Goal: Task Accomplishment & Management: Complete application form

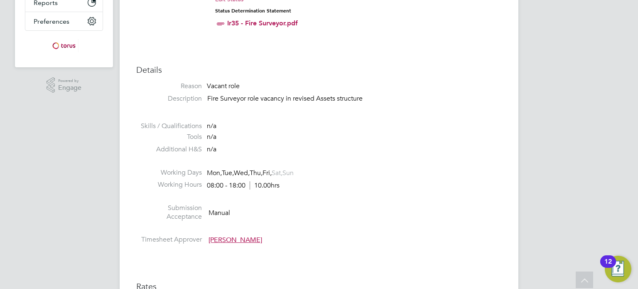
scroll to position [217, 0]
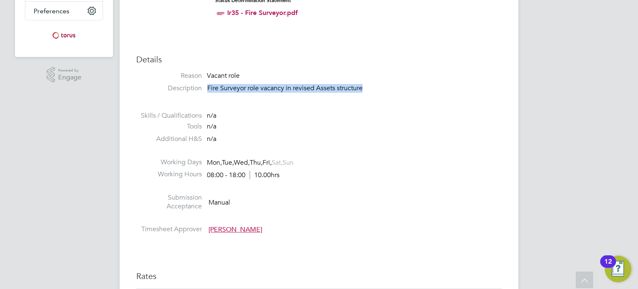
drag, startPoint x: 208, startPoint y: 86, endPoint x: 375, endPoint y: 91, distance: 167.1
click at [375, 91] on p "Fire Surveyor role vacancy in revised Assets structure" at bounding box center [354, 88] width 295 height 9
copy p "Fire Surveyor role vacancy in revised Assets structure"
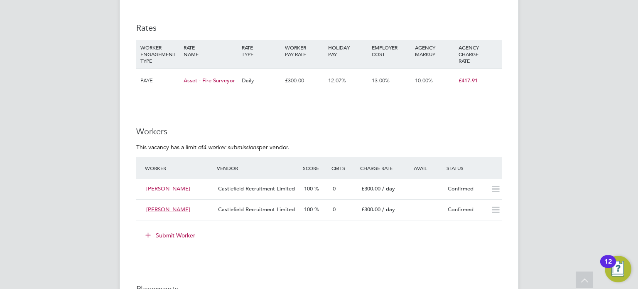
scroll to position [465, 0]
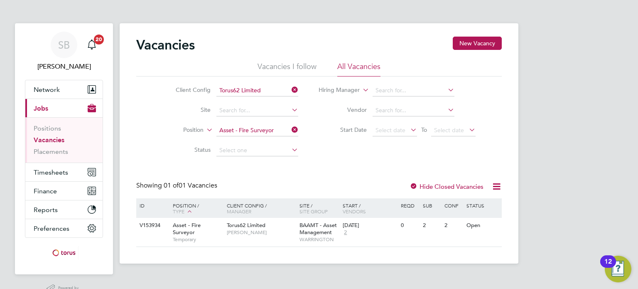
scroll to position [20, 0]
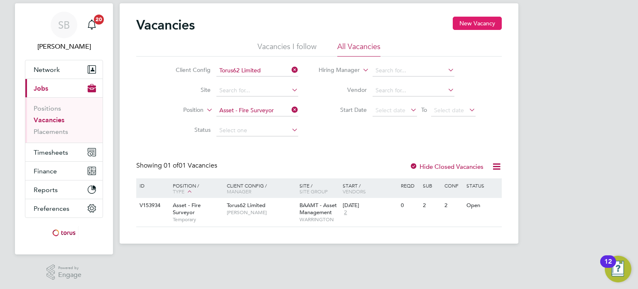
click at [464, 24] on button "New Vacancy" at bounding box center [477, 23] width 49 height 13
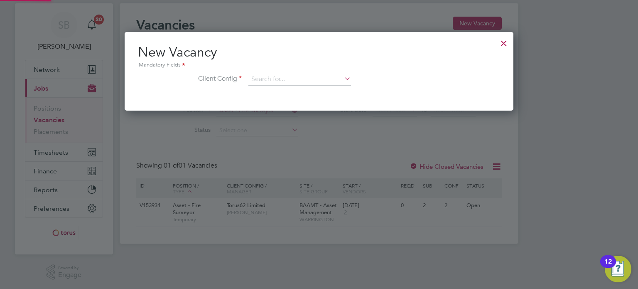
scroll to position [79, 389]
click at [270, 76] on input at bounding box center [300, 79] width 103 height 12
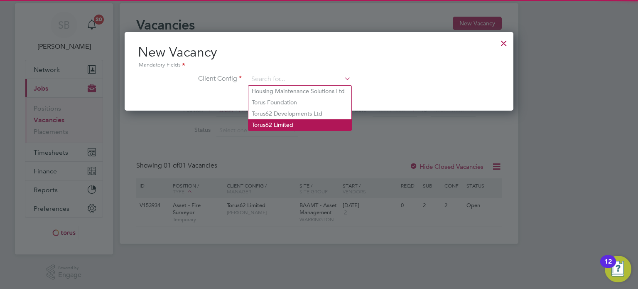
click at [272, 123] on li "Torus62 Limited" at bounding box center [300, 124] width 103 height 11
type input "Torus62 Limited"
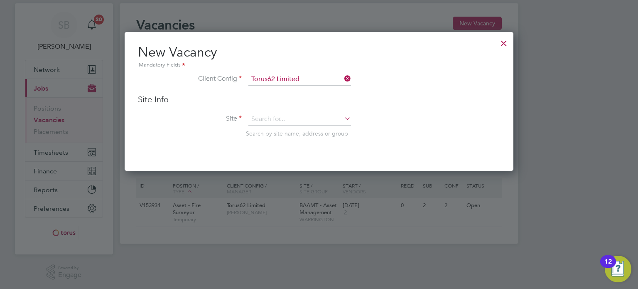
scroll to position [138, 389]
click at [276, 115] on input at bounding box center [300, 119] width 103 height 12
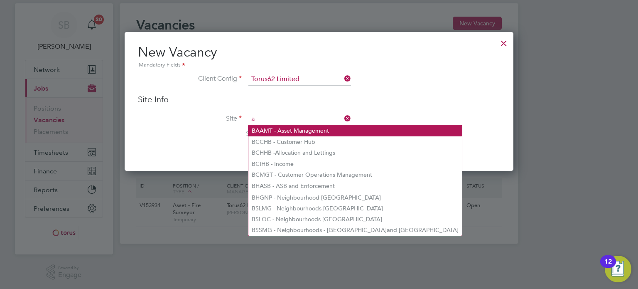
click at [275, 130] on li "B A AMT - Asset Management" at bounding box center [356, 130] width 214 height 11
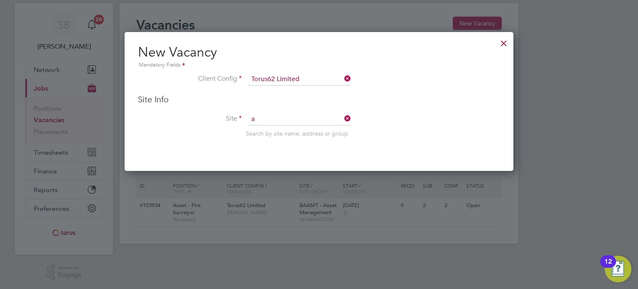
type input "BAAMT - Asset Management"
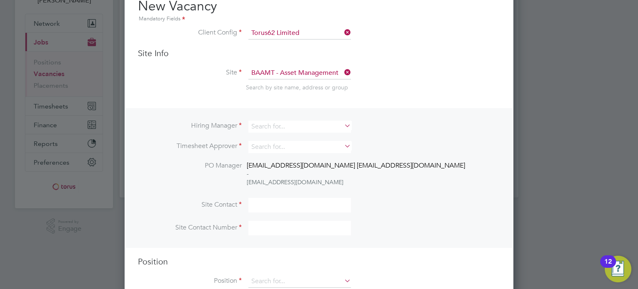
scroll to position [66, 0]
click at [281, 130] on input at bounding box center [300, 126] width 103 height 12
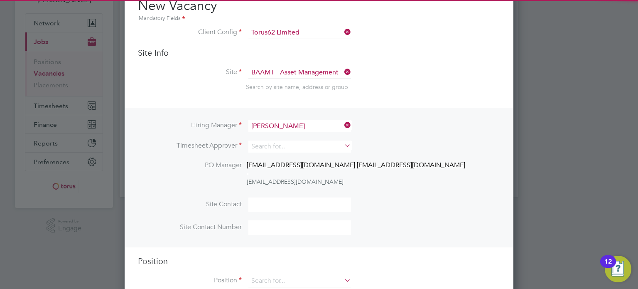
click at [281, 138] on li "[PERSON_NAME]" at bounding box center [300, 136] width 103 height 11
type input "[PERSON_NAME]"
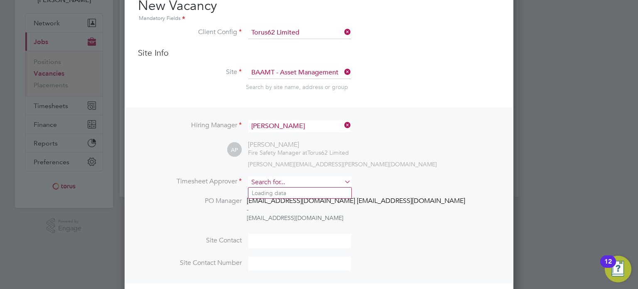
click at [261, 182] on input at bounding box center [300, 182] width 103 height 12
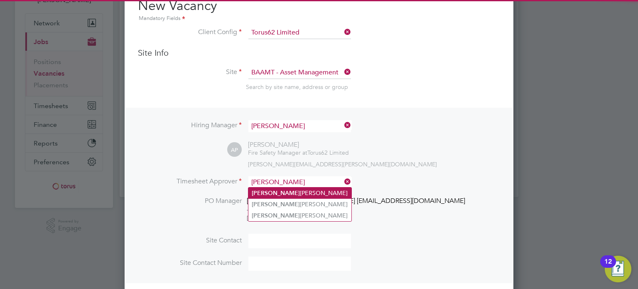
click at [271, 191] on li "[PERSON_NAME]" at bounding box center [300, 192] width 103 height 11
type input "[PERSON_NAME]"
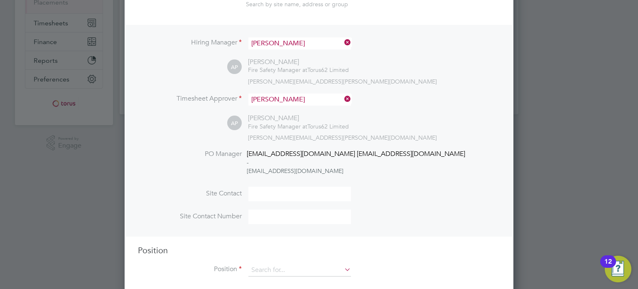
scroll to position [160, 0]
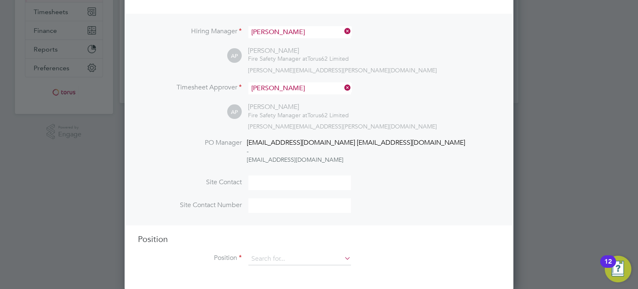
click at [264, 183] on input at bounding box center [300, 182] width 103 height 15
type input "[PERSON_NAME]"
click at [270, 249] on div "Position Position" at bounding box center [319, 254] width 362 height 40
click at [270, 253] on input at bounding box center [300, 259] width 103 height 12
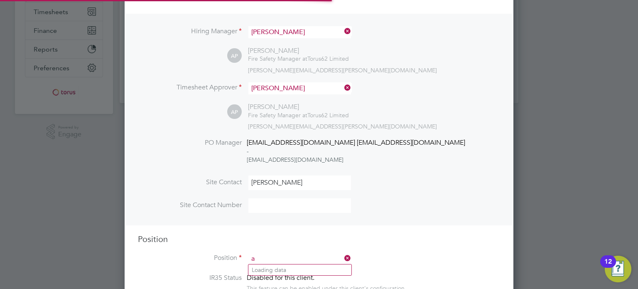
scroll to position [1190, 389]
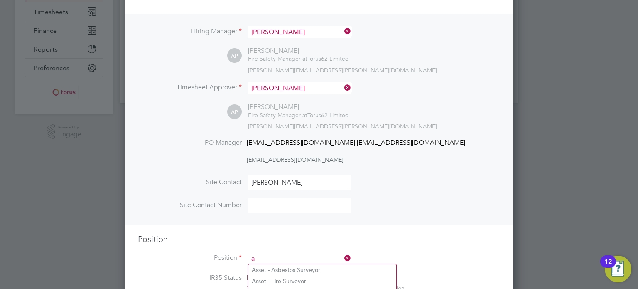
type input "Asset - Asbestos Surveyor"
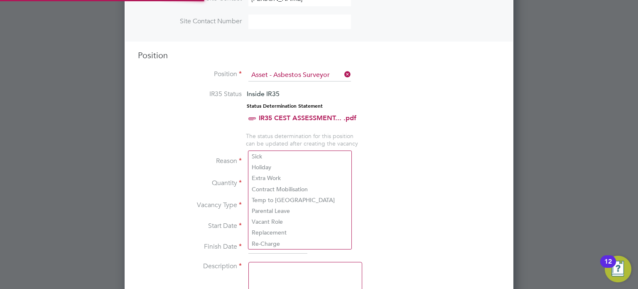
scroll to position [25, 43]
click at [366, 207] on li "Vacancy Type Temporary" at bounding box center [319, 209] width 362 height 21
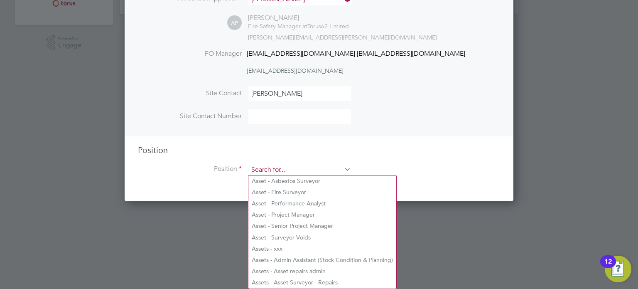
scroll to position [4, 4]
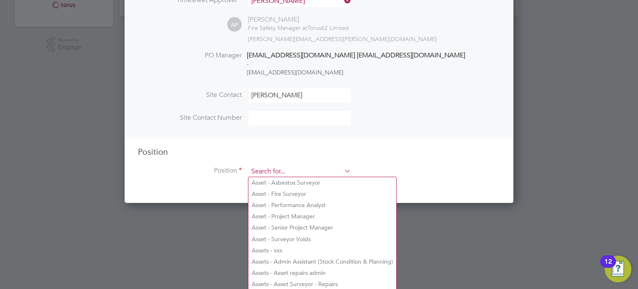
click at [326, 149] on div "Position Position" at bounding box center [319, 166] width 362 height 40
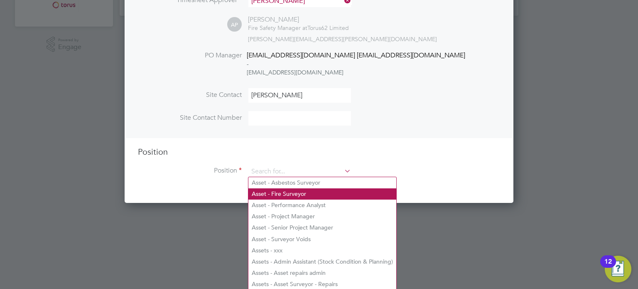
click at [288, 194] on li "Asset - Fire Surveyor" at bounding box center [323, 193] width 148 height 11
type input "Asset - Fire Surveyor"
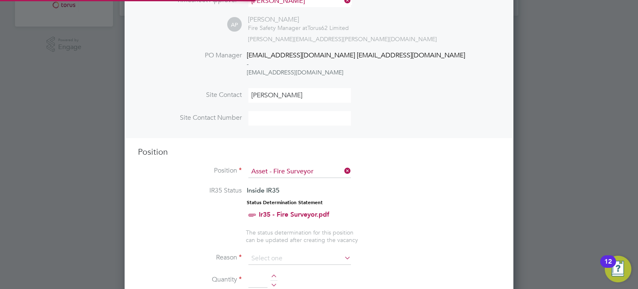
scroll to position [0, 0]
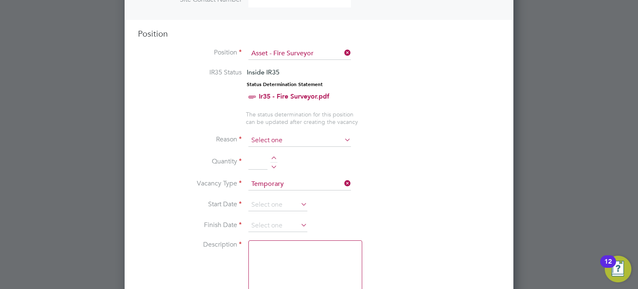
click at [296, 135] on input at bounding box center [300, 140] width 103 height 12
click at [283, 172] on li "Extra Work" at bounding box center [300, 172] width 103 height 11
type input "Extra Work"
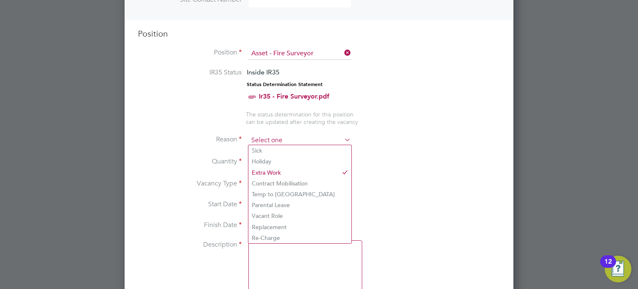
click at [281, 141] on input at bounding box center [300, 140] width 103 height 12
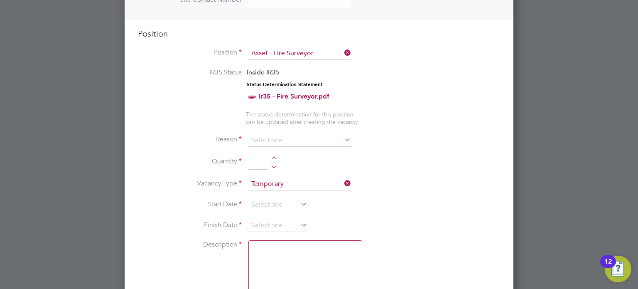
click at [407, 194] on li "Vacancy Type Temporary" at bounding box center [319, 188] width 362 height 21
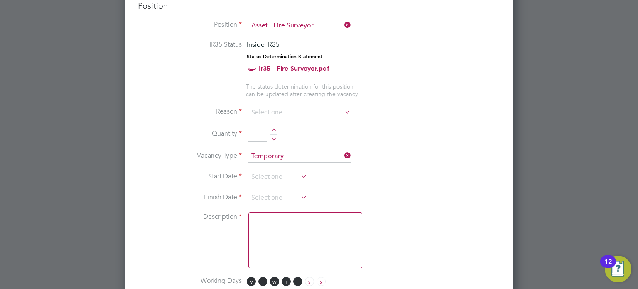
click at [271, 128] on div at bounding box center [274, 131] width 7 height 6
type input "1"
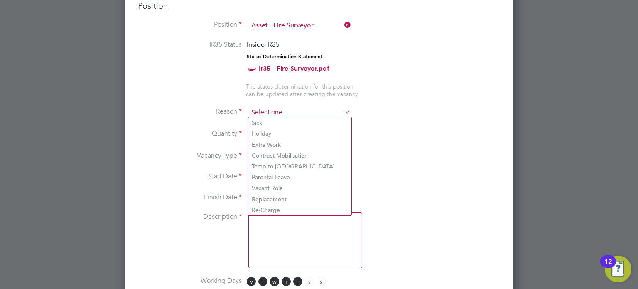
click at [281, 112] on input at bounding box center [300, 112] width 103 height 12
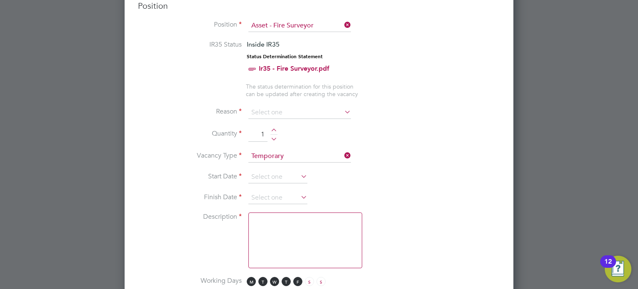
click at [273, 144] on li "Extra Work" at bounding box center [300, 144] width 103 height 11
type input "Extra Work"
click at [299, 171] on icon at bounding box center [299, 176] width 0 height 12
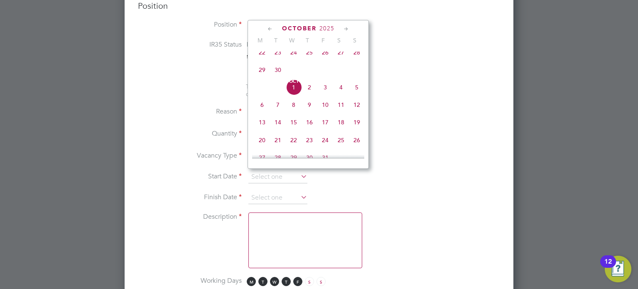
click at [263, 130] on span "13" at bounding box center [262, 122] width 16 height 16
type input "[DATE]"
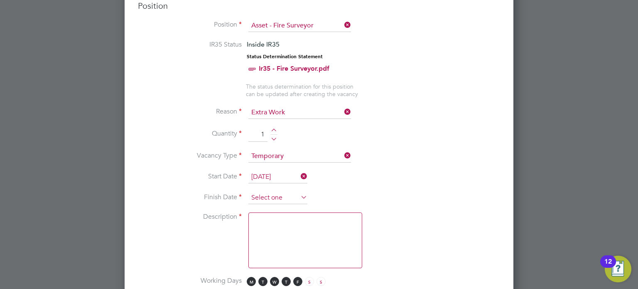
click at [260, 193] on input at bounding box center [278, 198] width 59 height 12
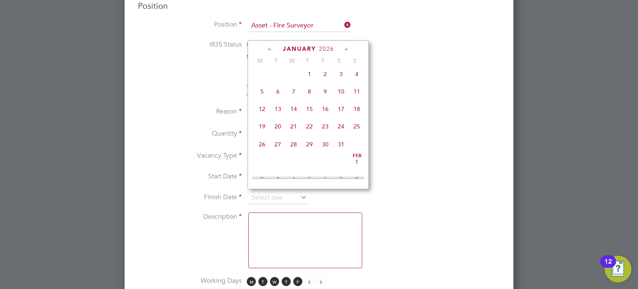
click at [280, 117] on span "13" at bounding box center [278, 109] width 16 height 16
type input "[DATE]"
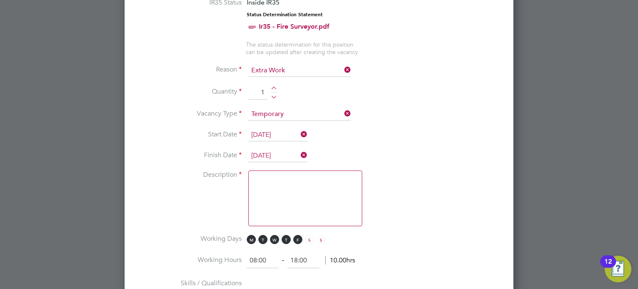
click at [270, 197] on textarea at bounding box center [306, 198] width 114 height 56
paste textarea "Fire Surveyor role vacancy in revised Assets structure"
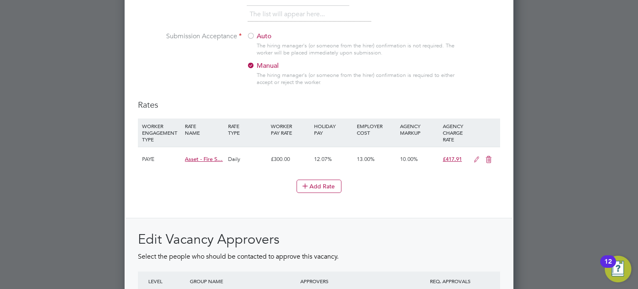
type textarea "Fire Surveyor role vacancy in revised Assets structure"
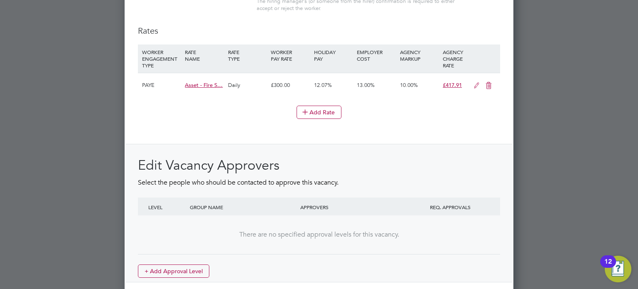
scroll to position [954, 0]
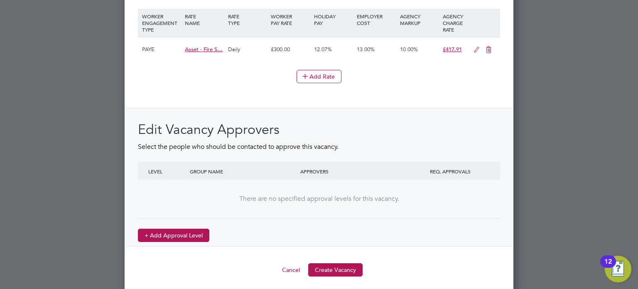
click at [181, 229] on button "+ Add Approval Level" at bounding box center [173, 235] width 71 height 13
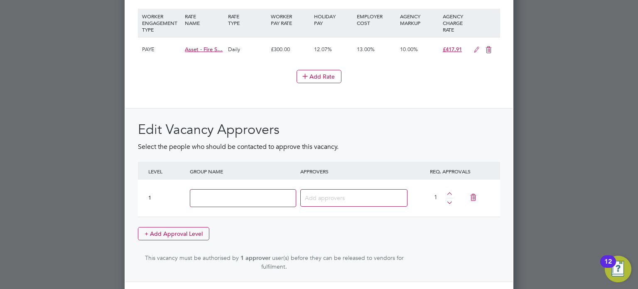
click at [254, 190] on input at bounding box center [243, 198] width 106 height 18
type input "BP"
click at [308, 197] on input at bounding box center [351, 197] width 92 height 11
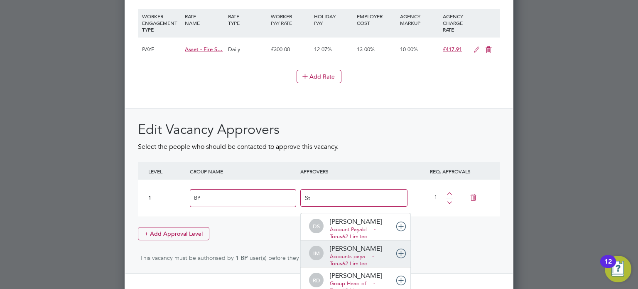
type input "Ste"
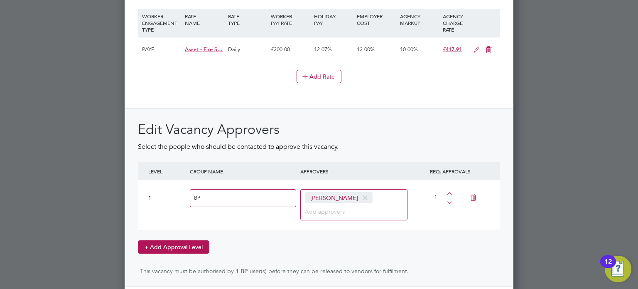
click at [187, 245] on button "+ Add Approval Level" at bounding box center [173, 246] width 71 height 13
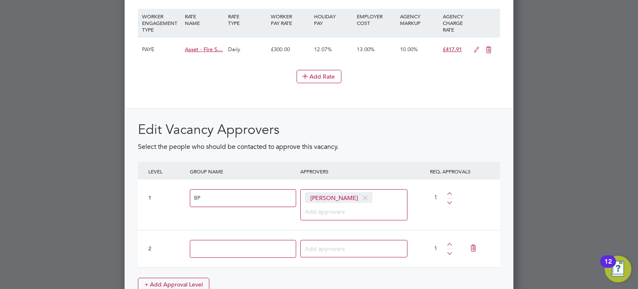
click at [223, 242] on input at bounding box center [243, 249] width 106 height 18
type input "GLT"
click at [321, 234] on div at bounding box center [353, 249] width 111 height 30
click at [320, 246] on input at bounding box center [351, 248] width 92 height 11
type input "MArg"
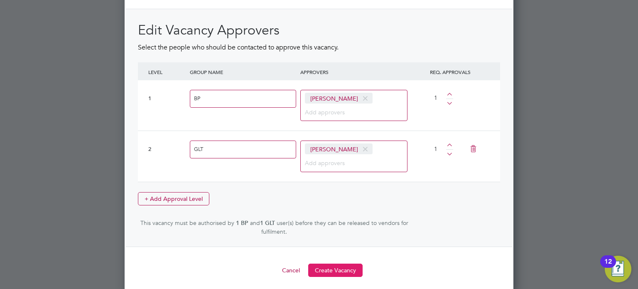
click at [324, 264] on button "Create Vacancy" at bounding box center [335, 270] width 54 height 13
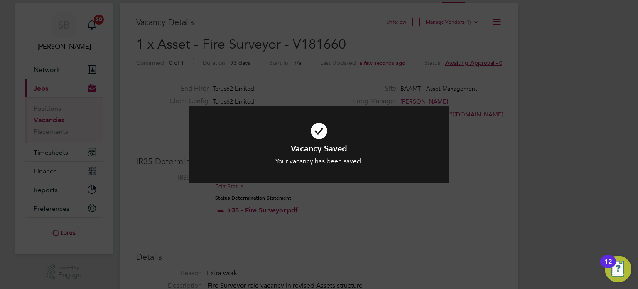
click at [339, 83] on div "Vacancy Saved Your vacancy has been saved. Cancel Okay" at bounding box center [319, 144] width 638 height 289
